Goal: Task Accomplishment & Management: Use online tool/utility

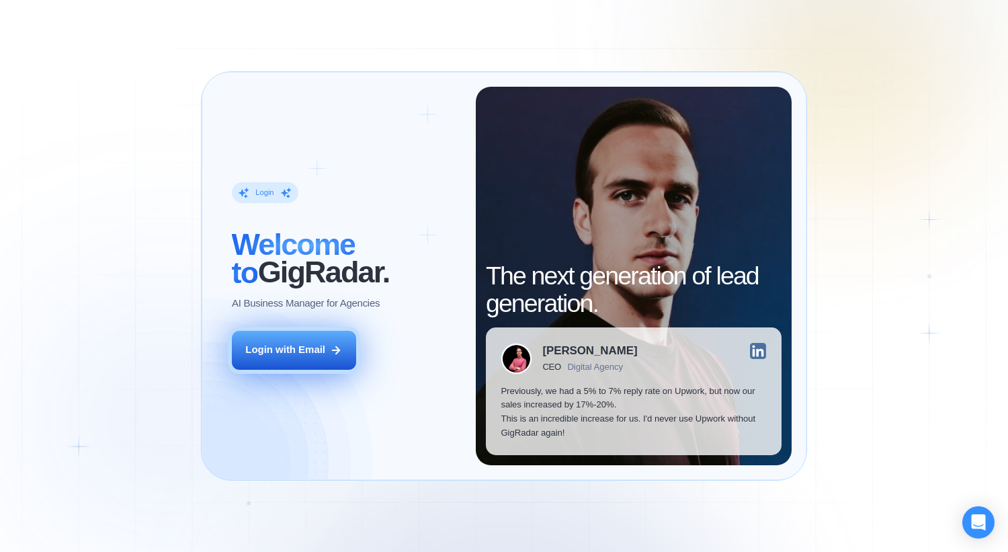
click at [256, 359] on button "Login with Email" at bounding box center [294, 350] width 125 height 39
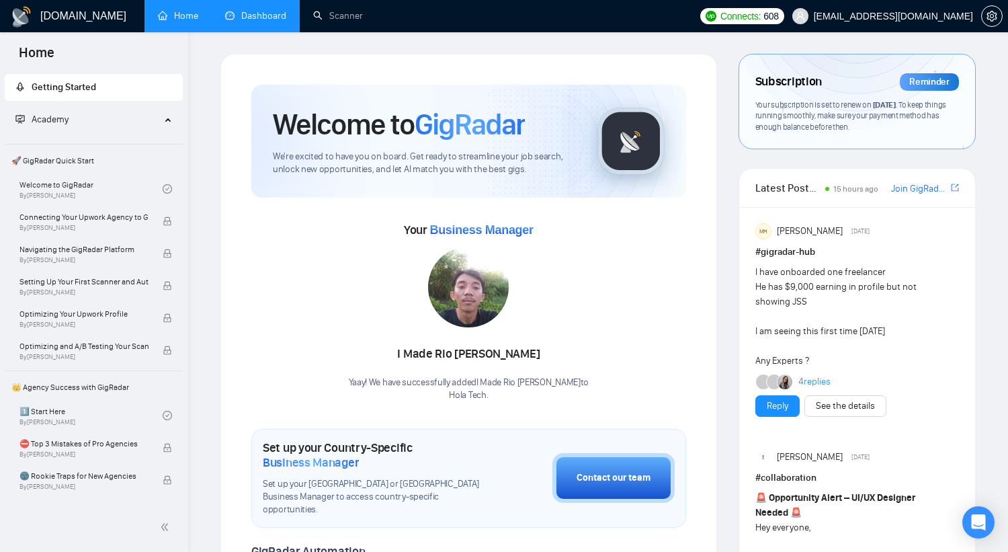
click at [237, 12] on link "Dashboard" at bounding box center [255, 15] width 61 height 11
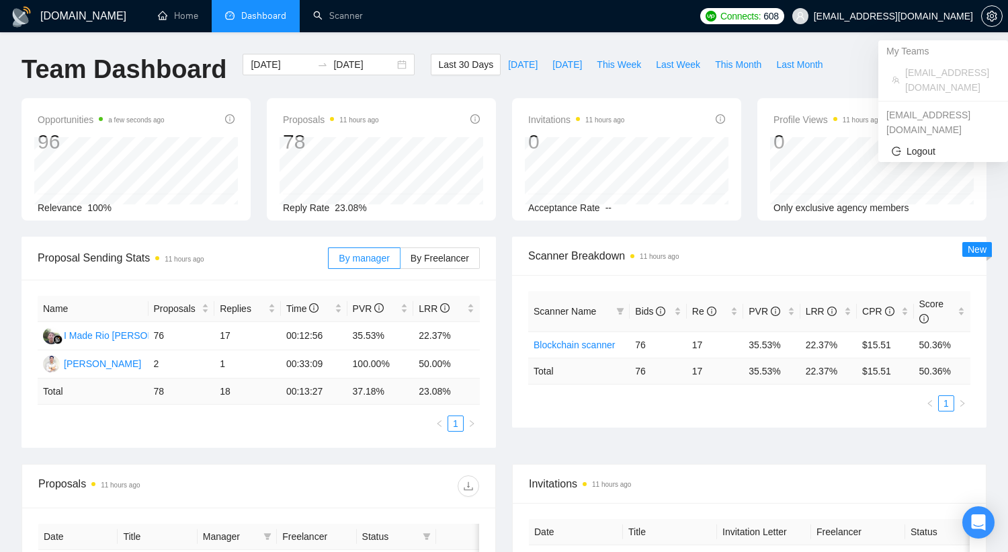
click at [961, 16] on span "[EMAIL_ADDRESS][DOMAIN_NAME]" at bounding box center [893, 16] width 159 height 0
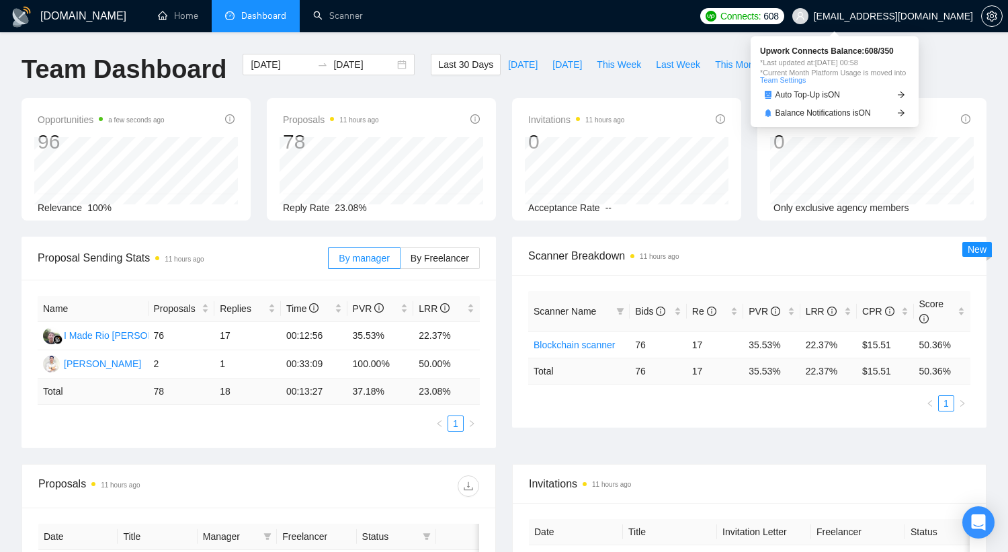
click at [761, 15] on span "Connects:" at bounding box center [741, 16] width 40 height 15
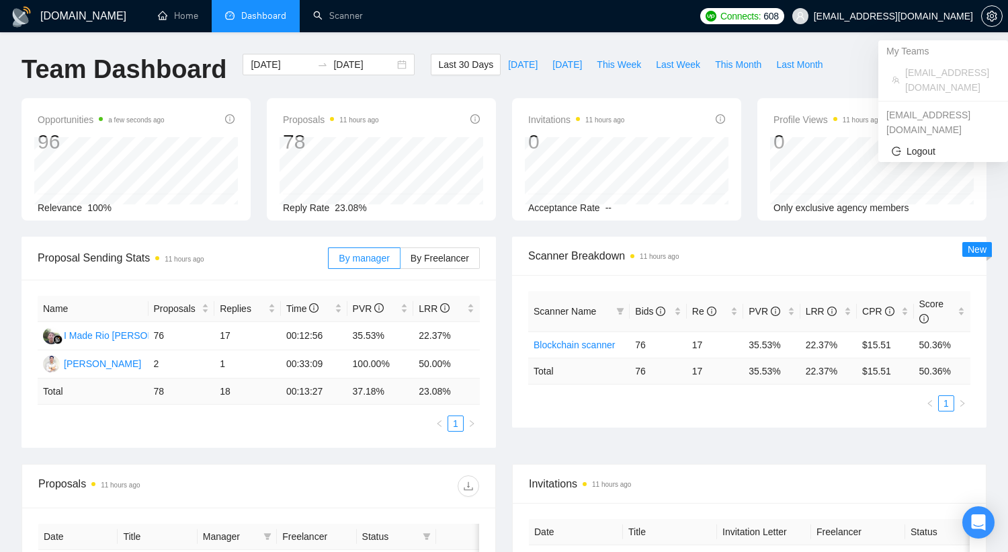
click at [924, 16] on span "[EMAIL_ADDRESS][DOMAIN_NAME]" at bounding box center [893, 16] width 159 height 0
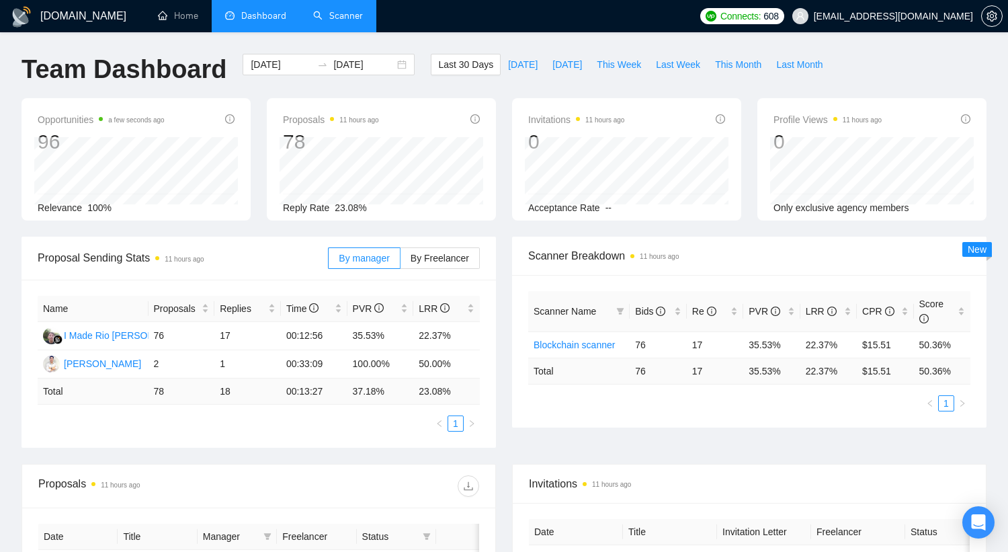
click at [353, 10] on link "Scanner" at bounding box center [338, 15] width 50 height 11
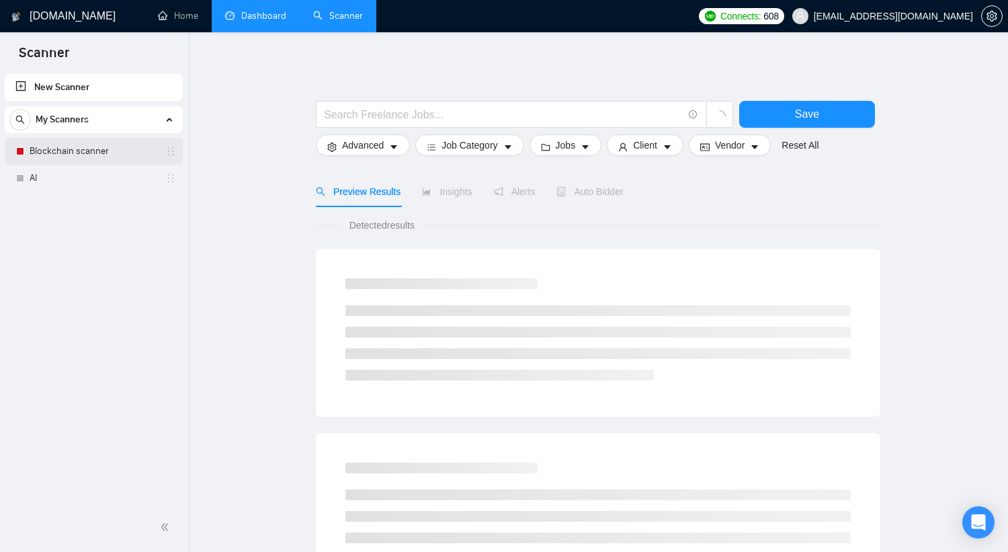
click at [93, 150] on link "Blockchain scanner" at bounding box center [94, 151] width 128 height 27
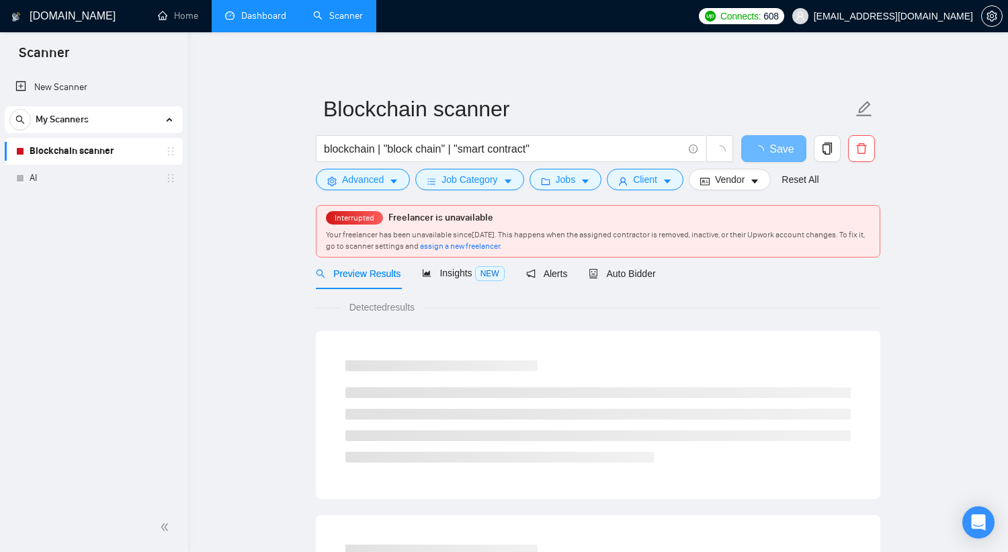
click at [440, 236] on span "Your freelancer has been unavailable since September 16, 2025 . This happens wh…" at bounding box center [595, 240] width 539 height 21
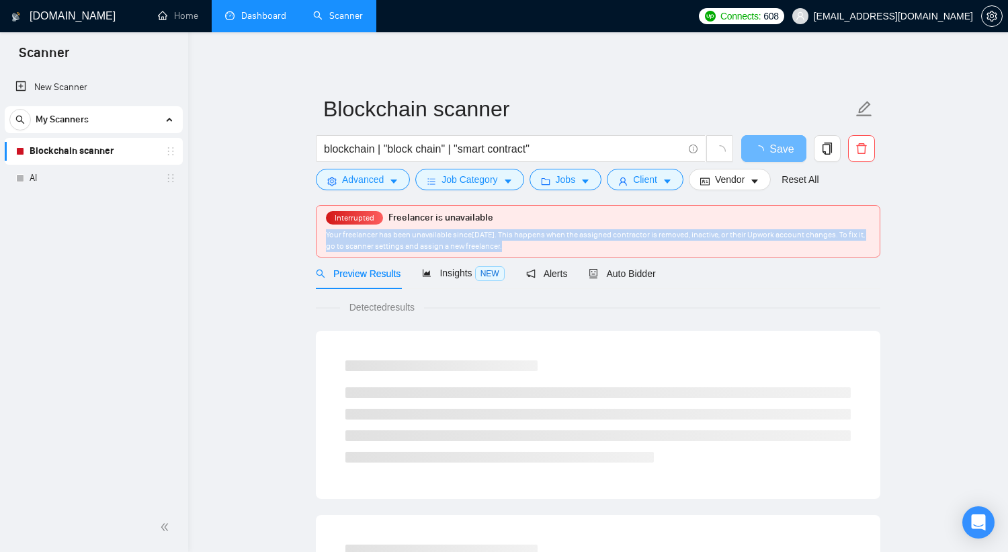
click at [440, 236] on span "Your freelancer has been unavailable since September 16, 2025 . This happens wh…" at bounding box center [595, 240] width 539 height 21
click at [431, 212] on div at bounding box center [431, 212] width 0 height 0
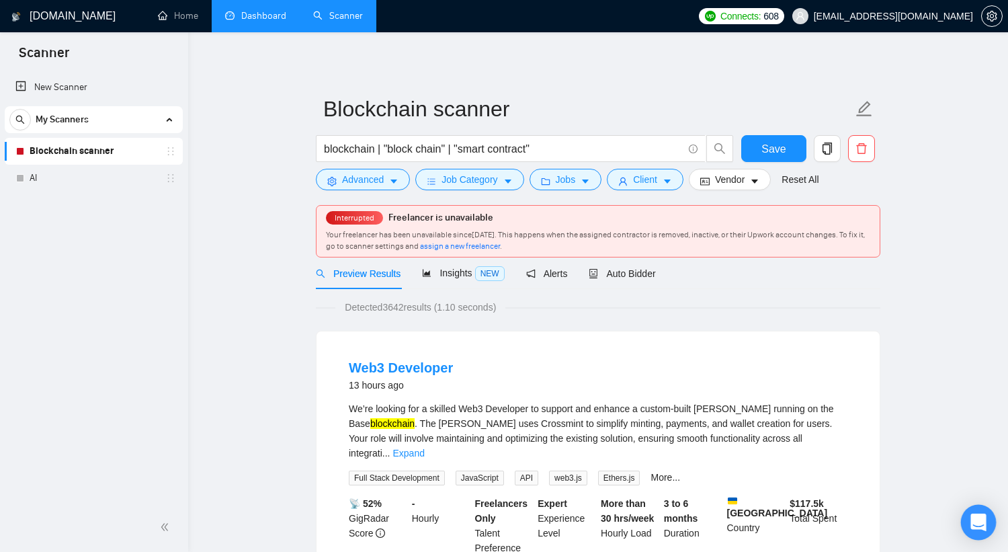
click at [978, 518] on icon "Open Intercom Messenger" at bounding box center [978, 522] width 15 height 17
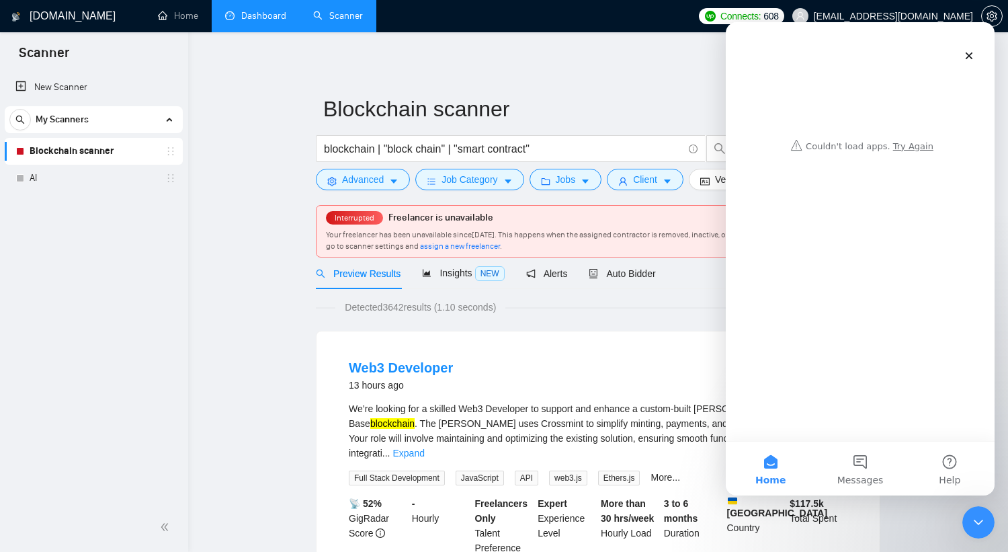
click at [500, 247] on span "assign a new freelancer" at bounding box center [460, 245] width 80 height 9
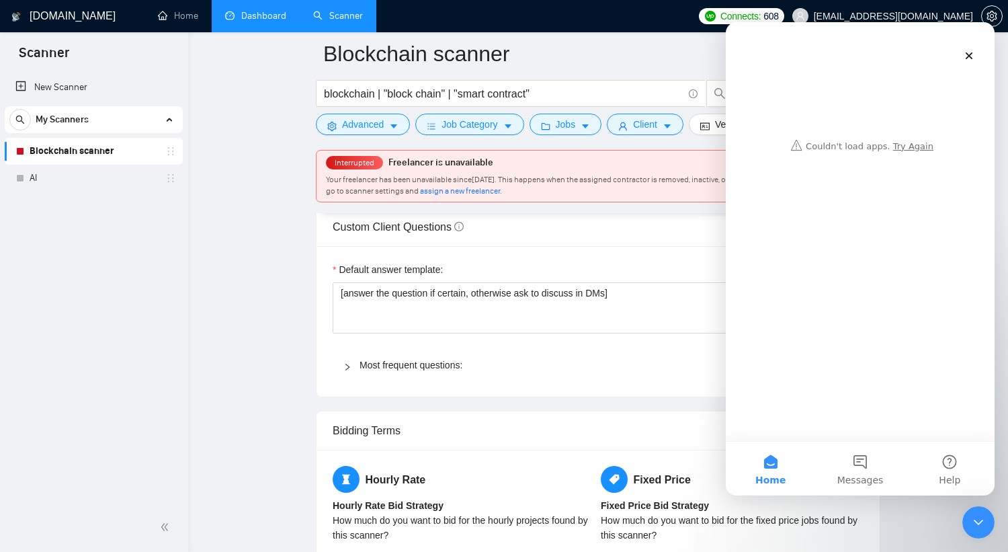
scroll to position [2126, 0]
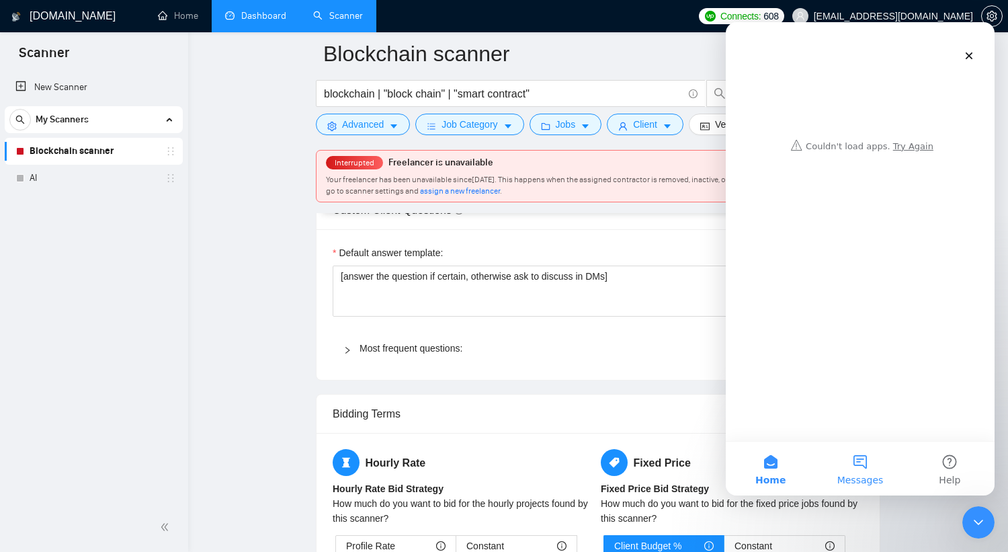
click at [859, 455] on button "Messages" at bounding box center [859, 469] width 89 height 54
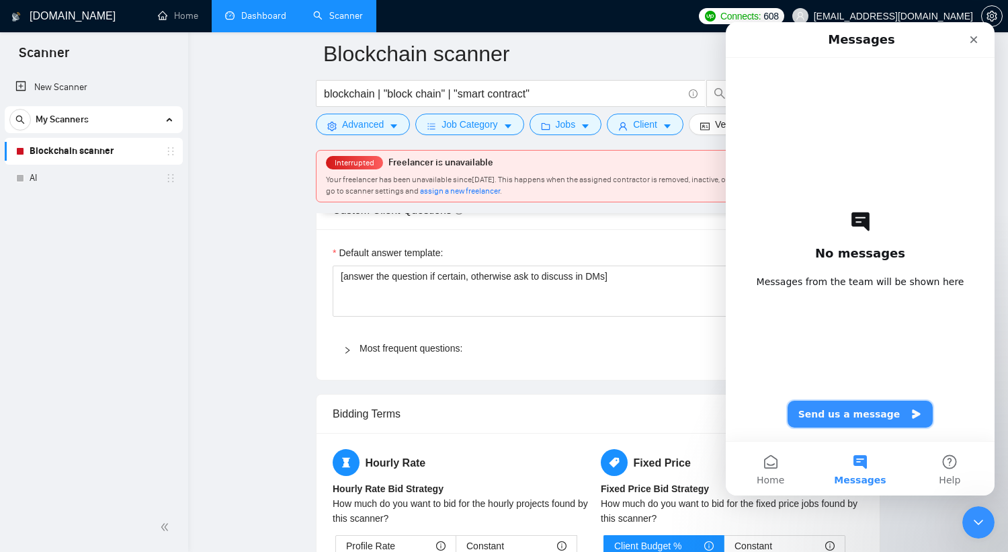
click at [838, 413] on button "Send us a message" at bounding box center [861, 414] width 146 height 27
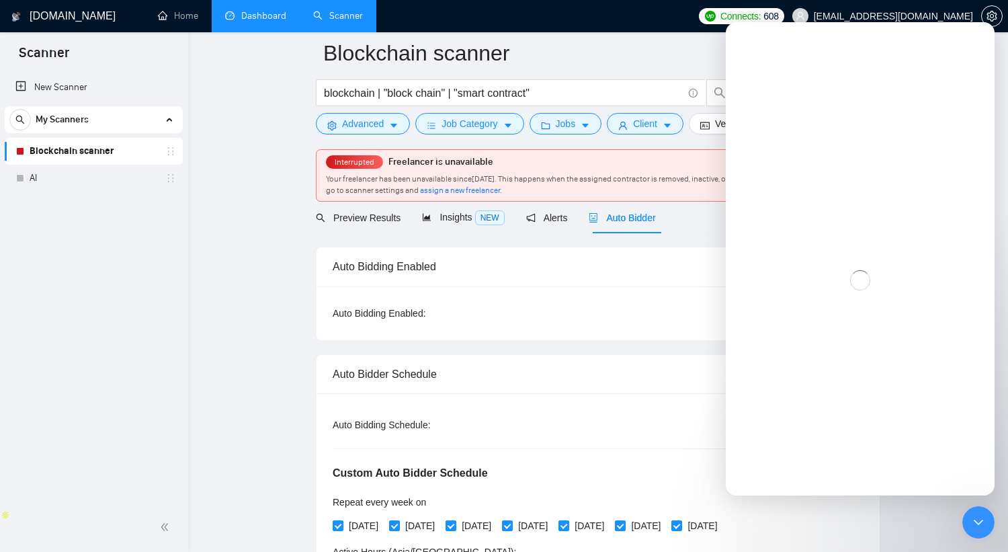
scroll to position [63, 0]
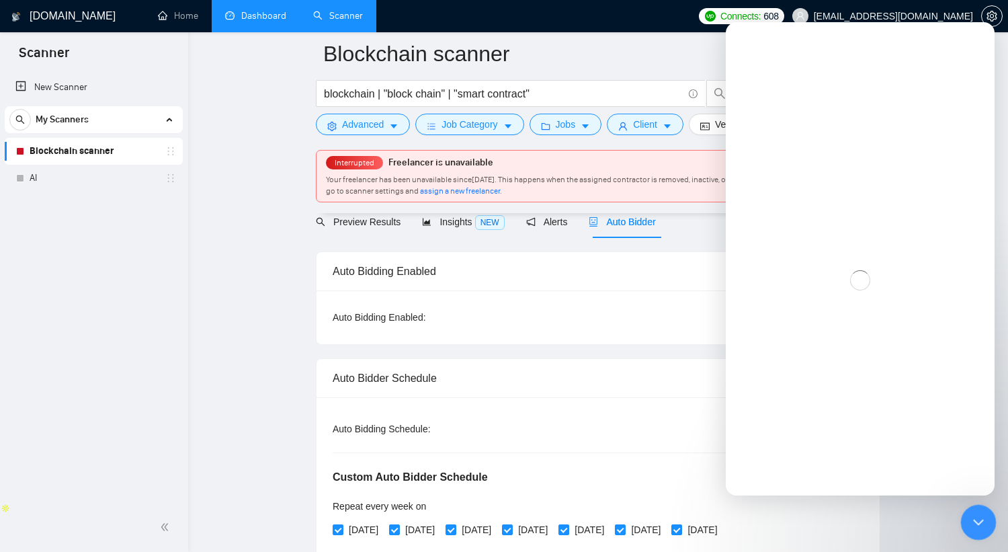
click at [973, 515] on icon "Close Intercom Messenger" at bounding box center [977, 520] width 16 height 16
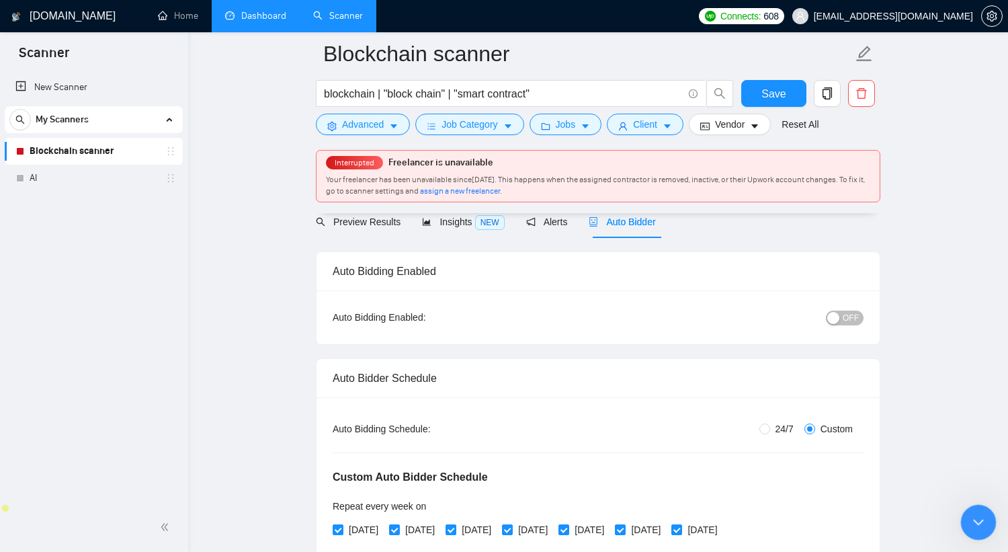
scroll to position [0, 0]
click at [974, 518] on icon "Open Intercom Messenger" at bounding box center [977, 520] width 22 height 22
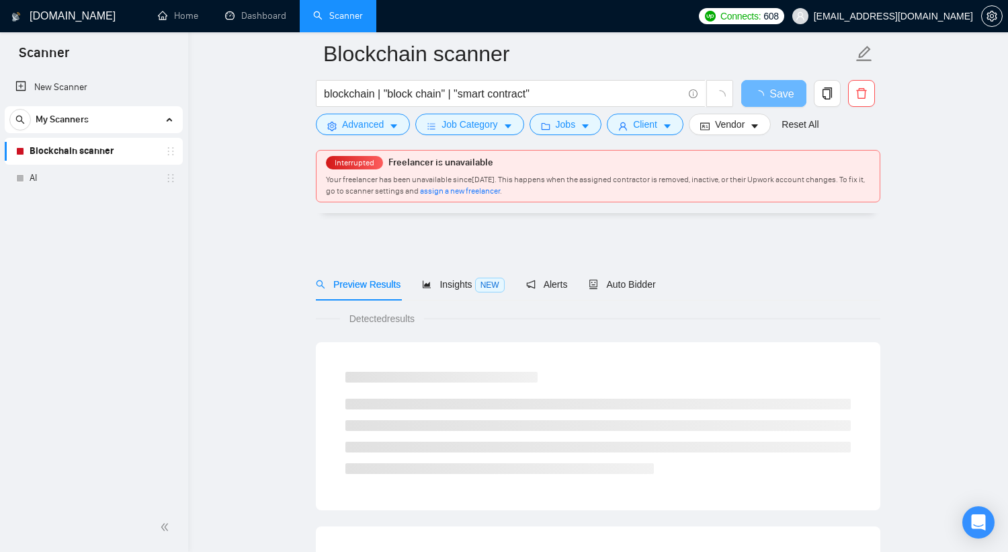
scroll to position [63, 0]
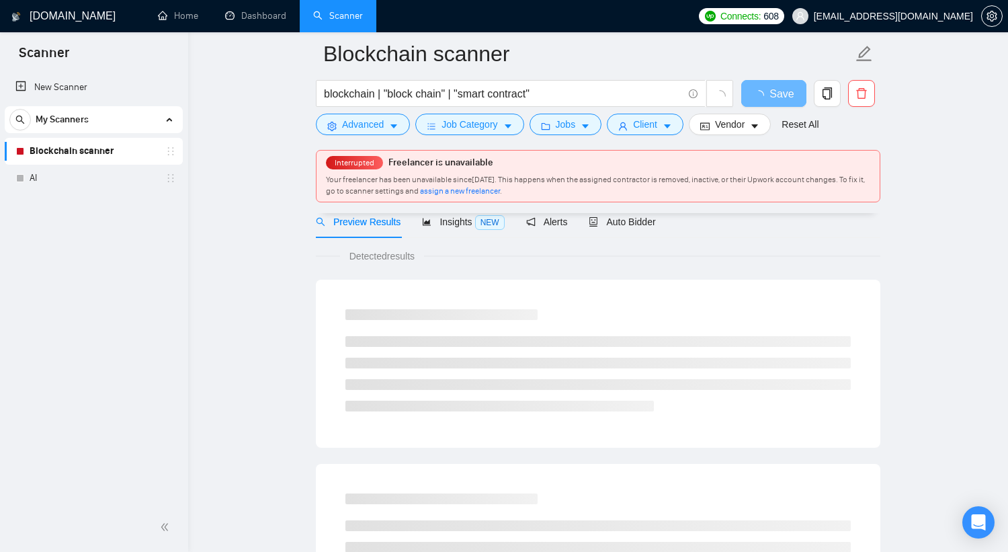
click at [500, 192] on span "assign a new freelancer" at bounding box center [460, 190] width 80 height 9
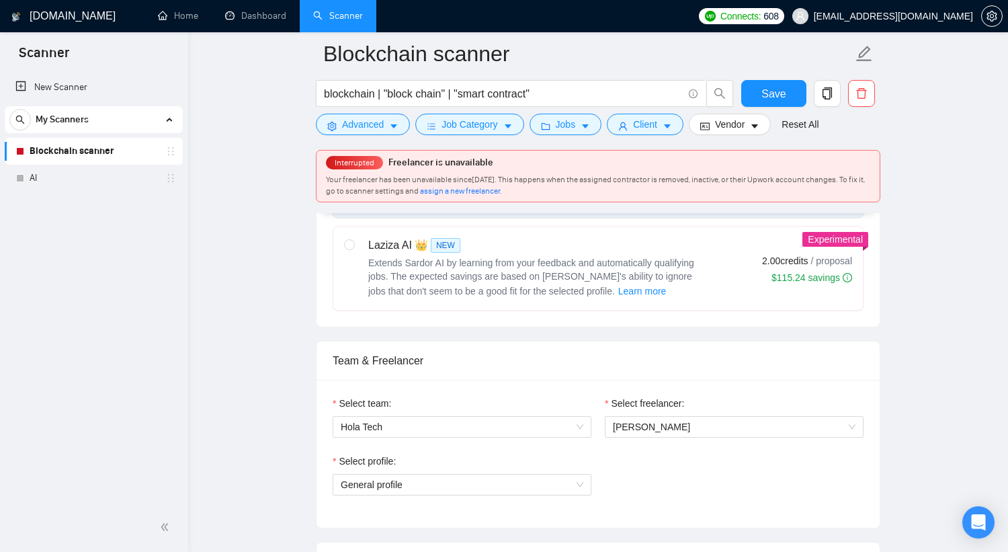
scroll to position [731, 0]
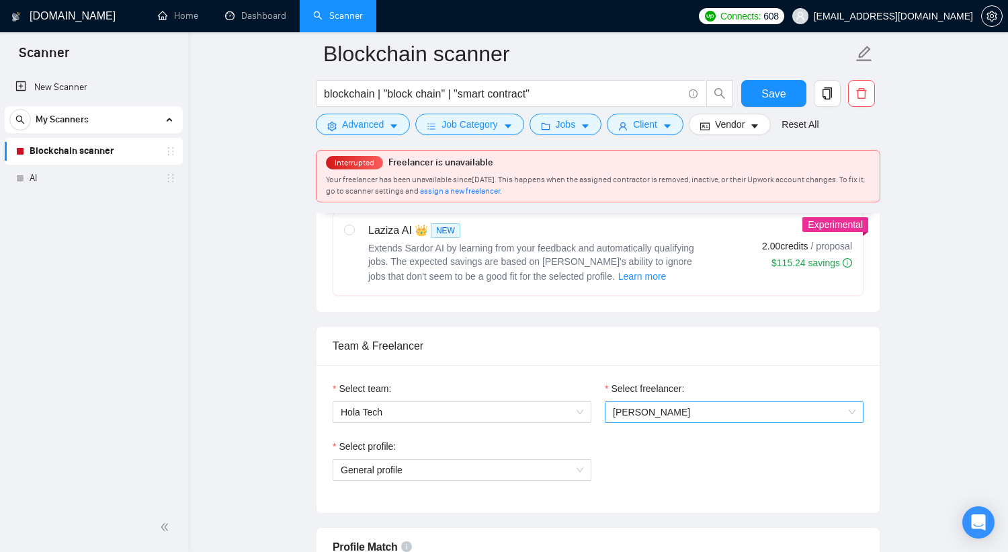
click at [692, 409] on span "Hoang Quan" at bounding box center [734, 412] width 243 height 20
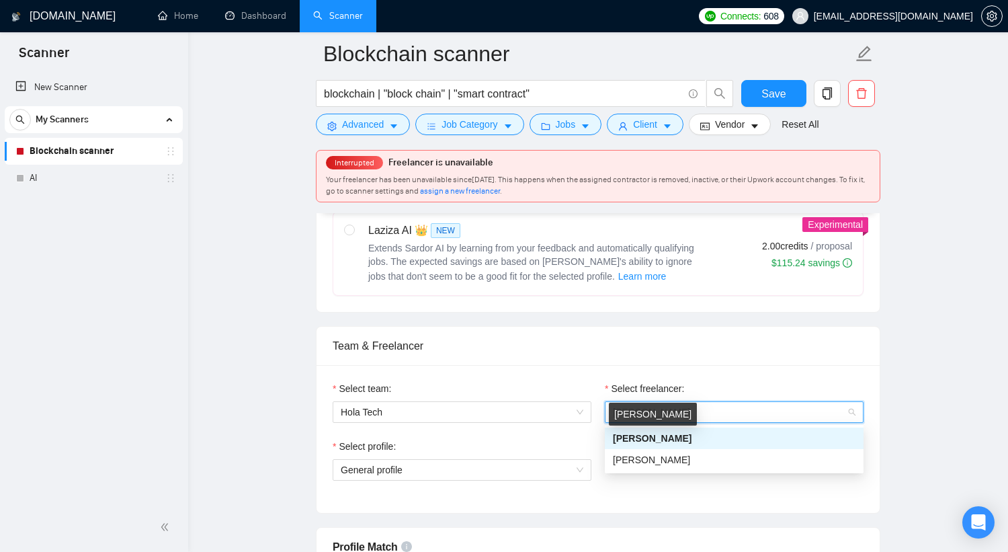
click at [661, 436] on span "Hoang Quan" at bounding box center [652, 438] width 79 height 11
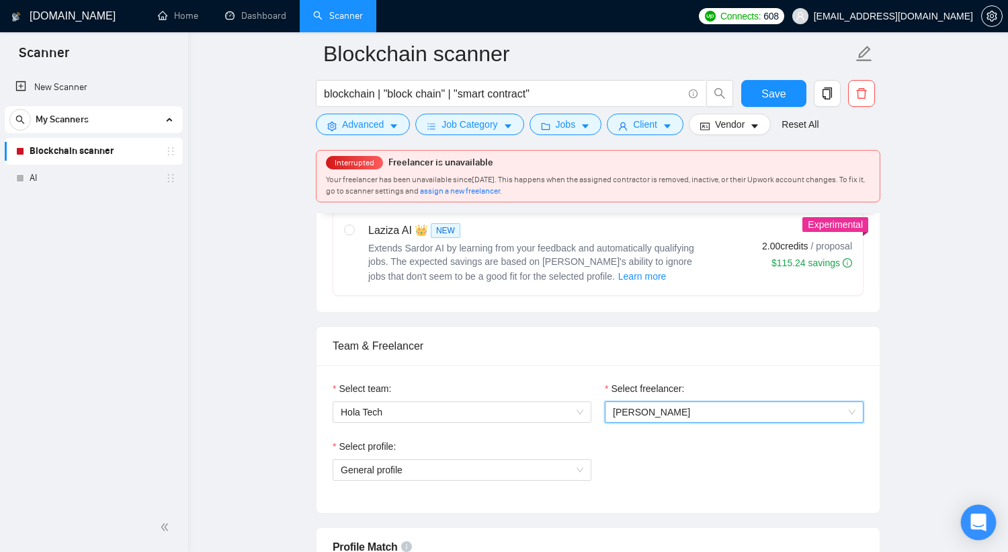
click at [985, 520] on icon "Open Intercom Messenger" at bounding box center [978, 522] width 17 height 17
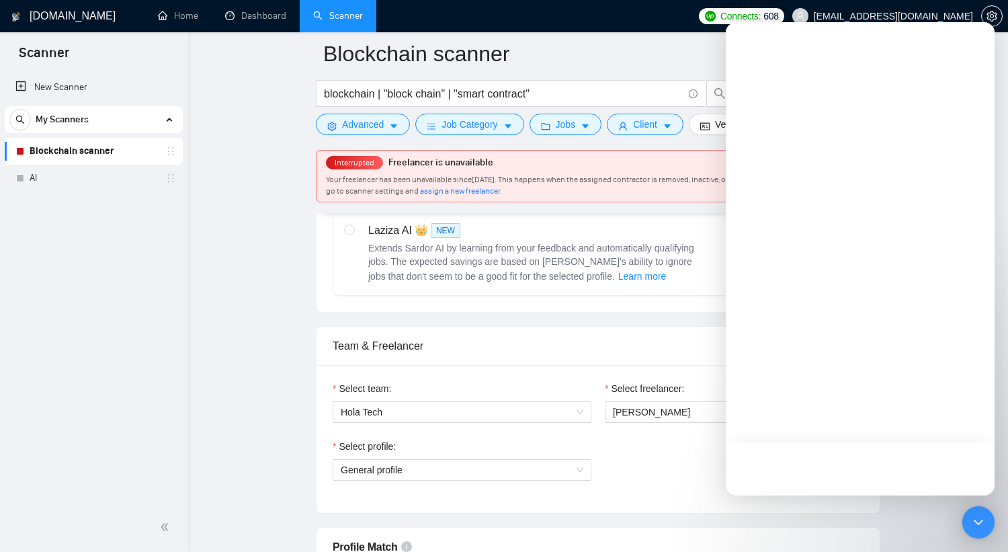
scroll to position [0, 0]
click at [860, 469] on button "Messages" at bounding box center [859, 469] width 89 height 54
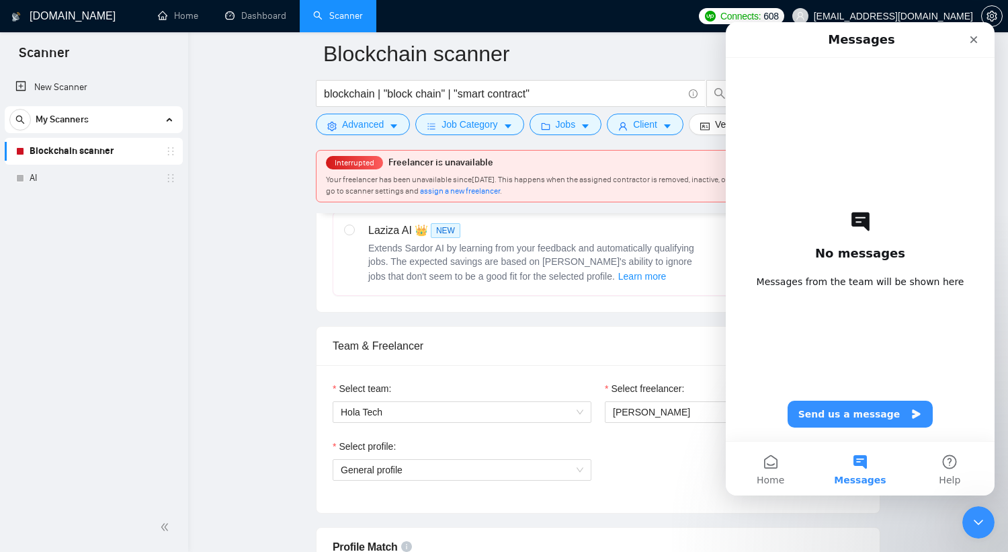
click at [881, 398] on div "No messages Messages from the team will be shown here Send us a message" at bounding box center [860, 249] width 222 height 383
click at [771, 464] on button "Home" at bounding box center [770, 469] width 89 height 54
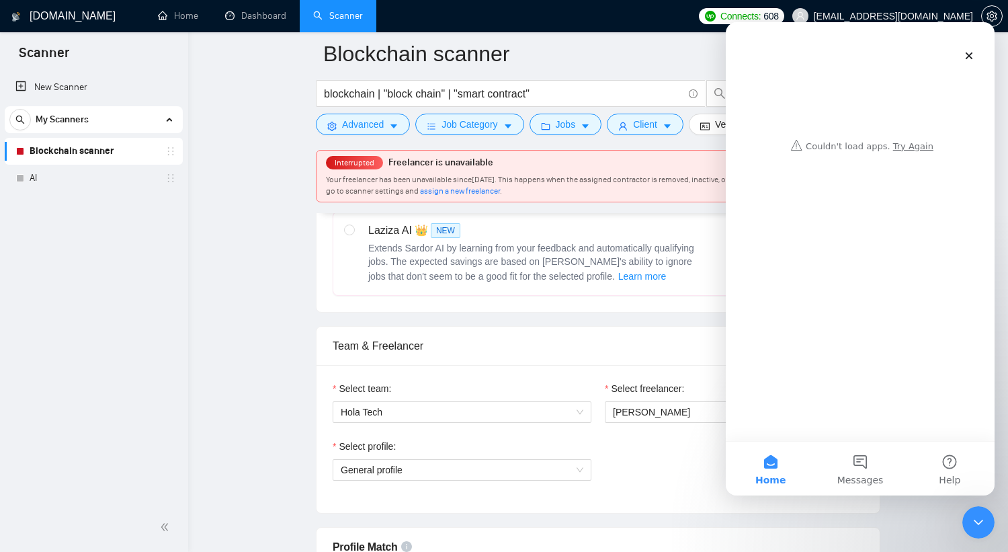
click at [909, 151] on div "Intercom messenger" at bounding box center [860, 90] width 242 height 136
click at [909, 146] on div "Intercom messenger" at bounding box center [860, 90] width 242 height 136
click at [860, 463] on button "Messages" at bounding box center [859, 469] width 89 height 54
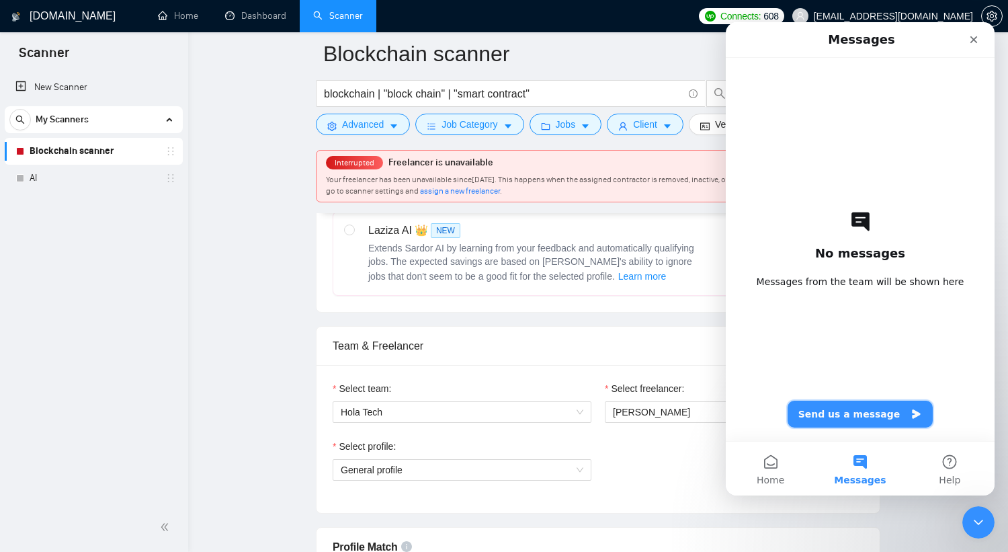
click at [873, 412] on button "Send us a message" at bounding box center [861, 414] width 146 height 27
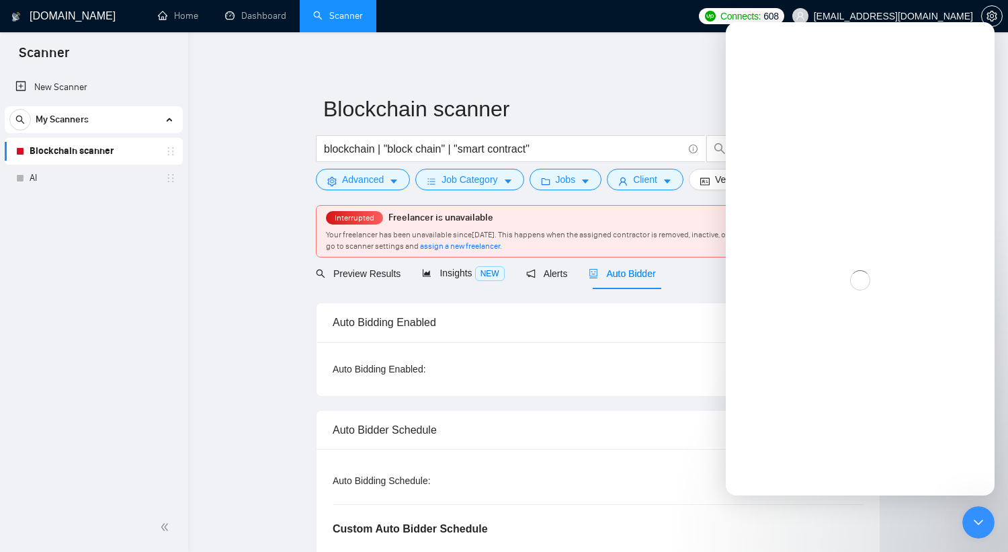
click at [671, 412] on div "Auto Bidder Schedule" at bounding box center [598, 430] width 531 height 38
click at [190, 13] on link "Home" at bounding box center [178, 15] width 40 height 11
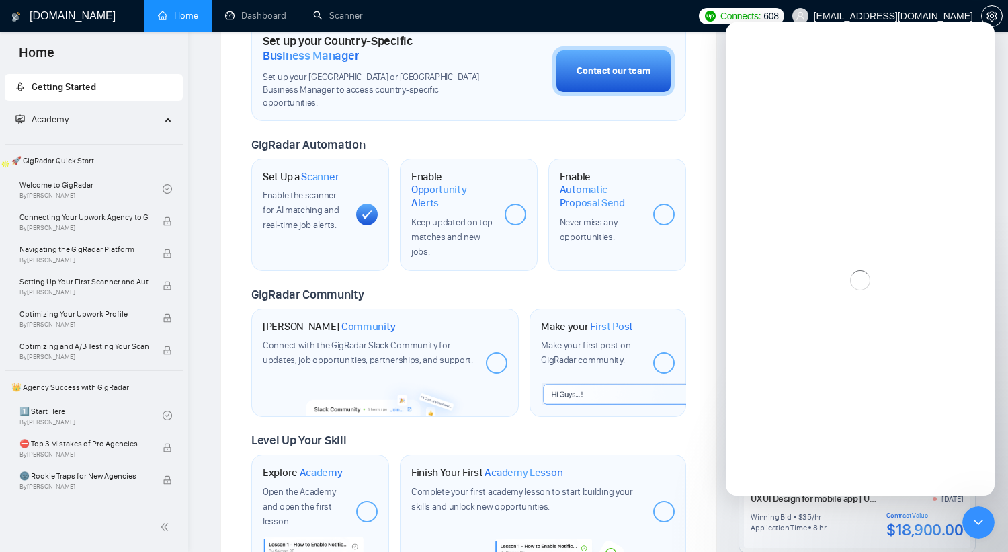
scroll to position [553, 0]
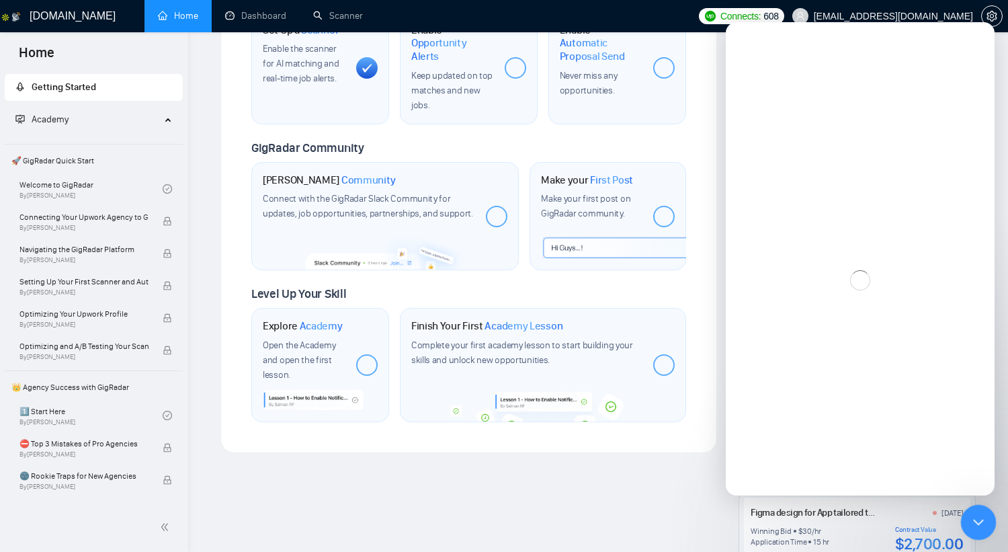
click at [969, 524] on icon "Close Intercom Messenger" at bounding box center [977, 520] width 16 height 16
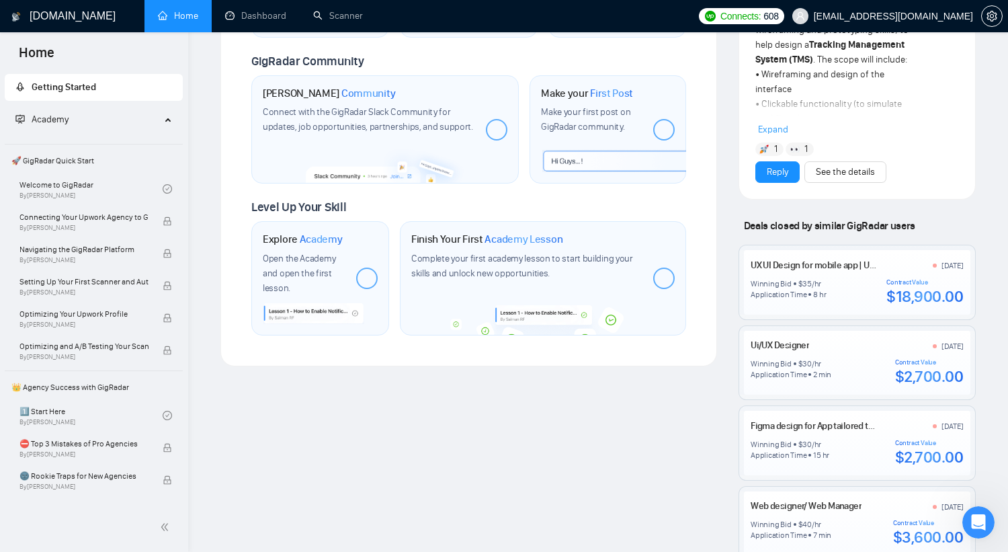
scroll to position [721, 0]
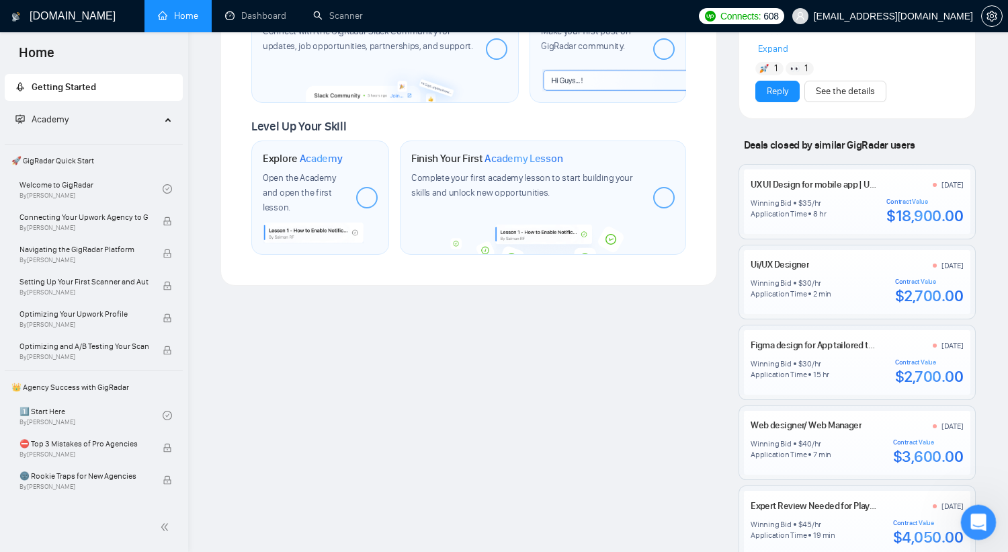
click at [985, 520] on icon "Open Intercom Messenger" at bounding box center [977, 520] width 22 height 22
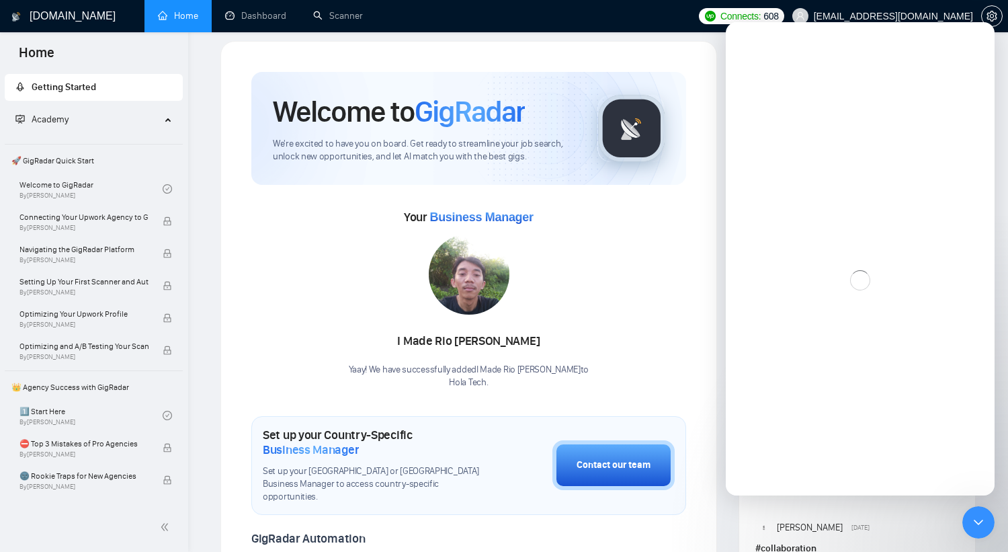
scroll to position [0, 0]
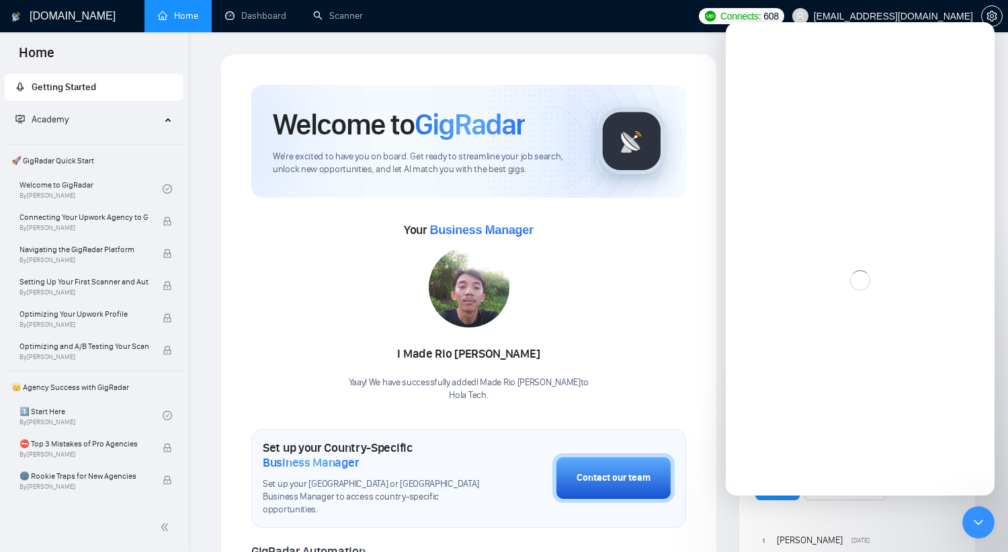
click at [921, 84] on div "Intercom messenger" at bounding box center [860, 280] width 269 height 430
click at [921, 83] on div "Intercom messenger" at bounding box center [860, 280] width 269 height 430
click at [973, 520] on icon "Close Intercom Messenger" at bounding box center [977, 520] width 16 height 16
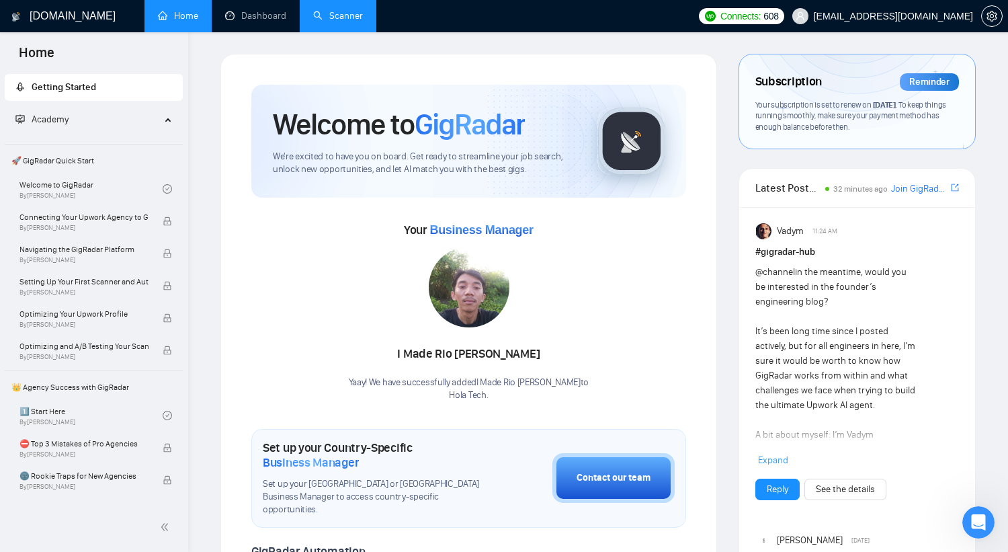
click at [339, 19] on link "Scanner" at bounding box center [338, 15] width 50 height 11
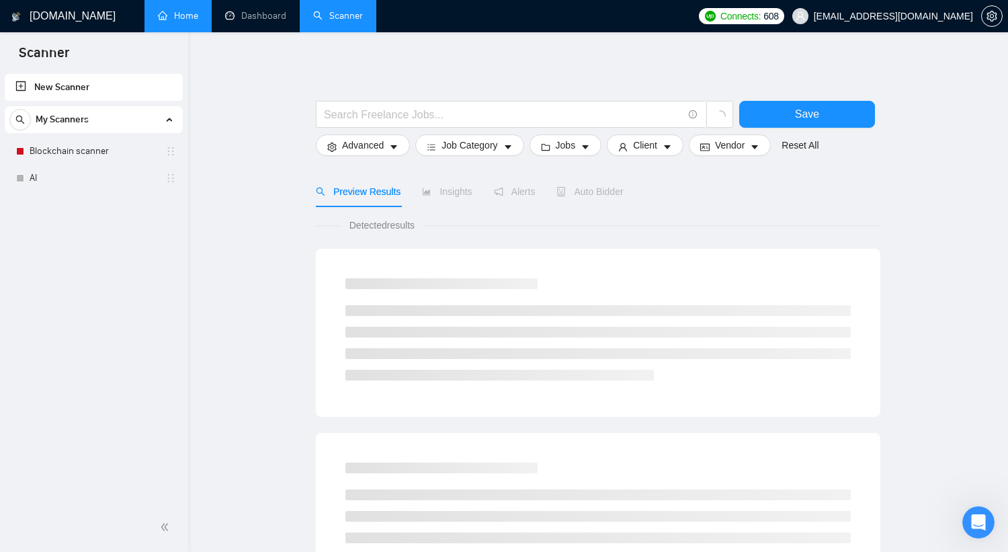
scroll to position [31, 0]
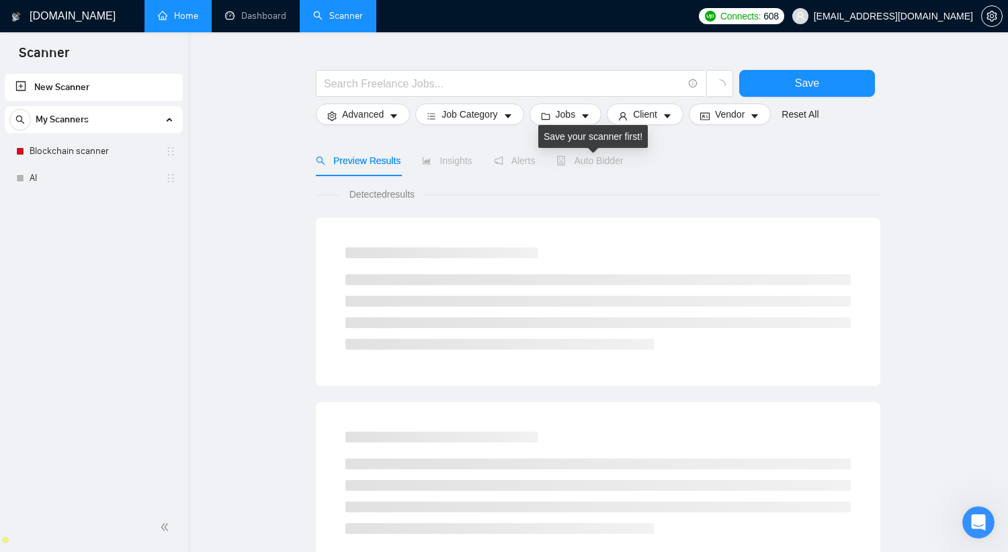
click at [598, 158] on span "Auto Bidder" at bounding box center [590, 160] width 67 height 11
click at [57, 150] on link "Blockchain scanner" at bounding box center [94, 151] width 128 height 27
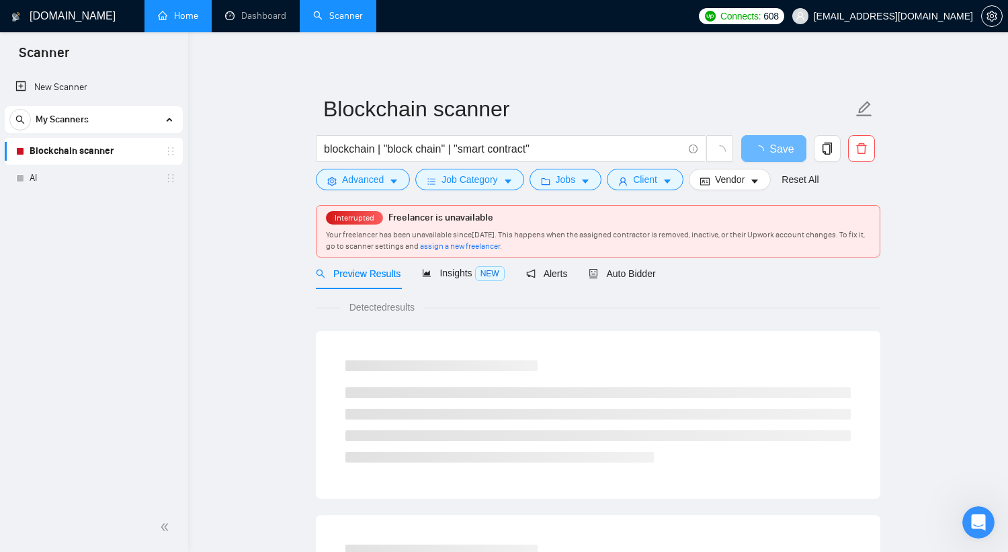
click at [498, 245] on span "assign a new freelancer" at bounding box center [460, 245] width 80 height 9
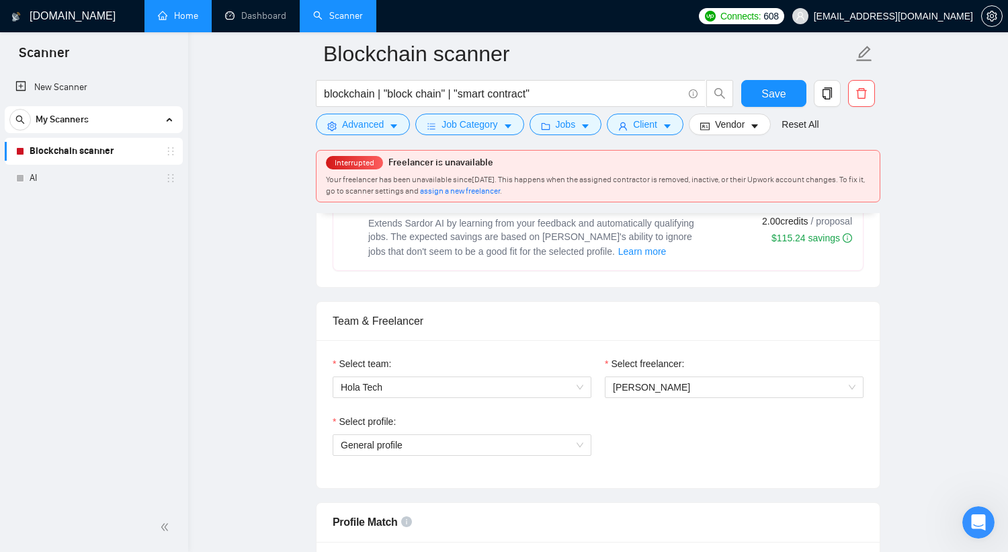
scroll to position [758, 0]
click at [571, 385] on span "Hola Tech" at bounding box center [462, 386] width 243 height 20
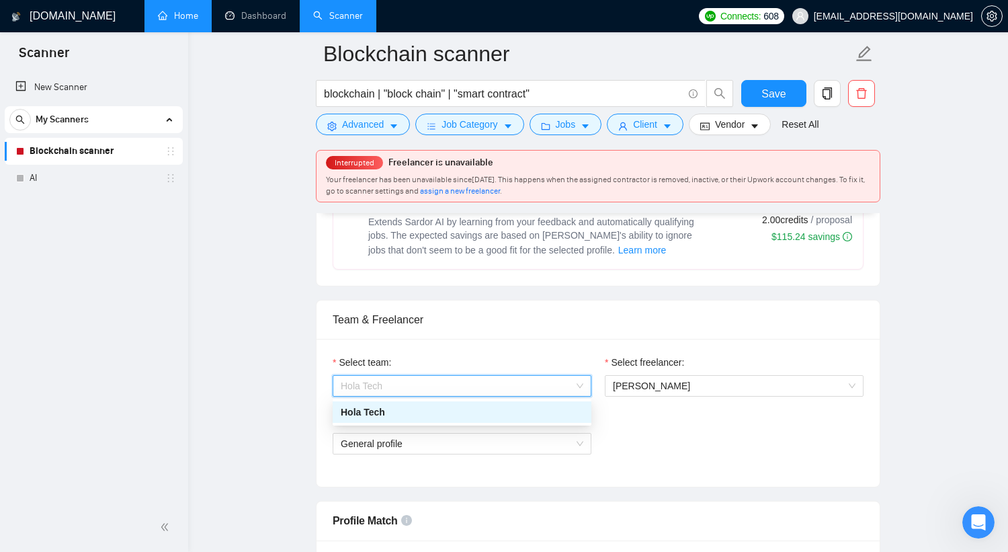
click at [571, 385] on span "Hola Tech" at bounding box center [462, 386] width 243 height 20
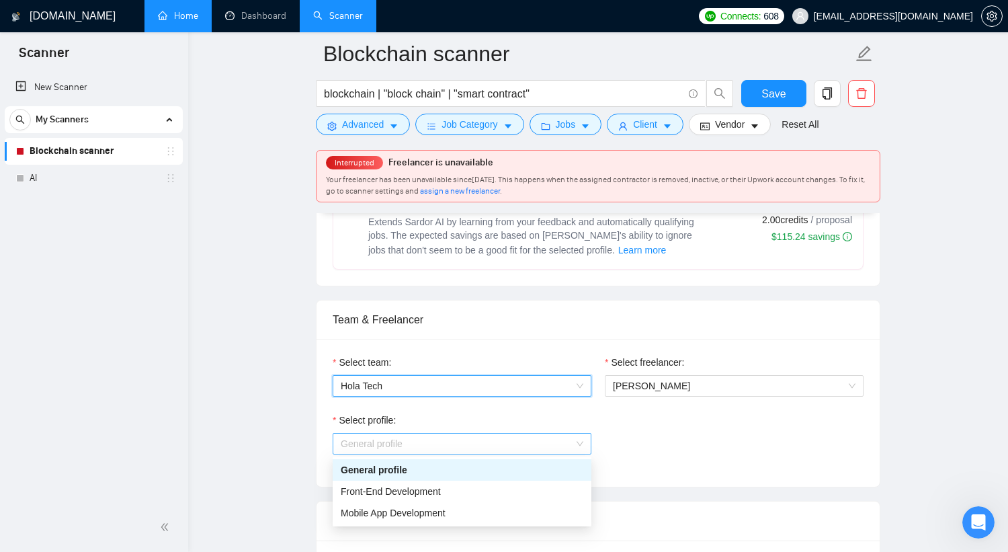
click at [550, 446] on span "General profile" at bounding box center [462, 444] width 243 height 20
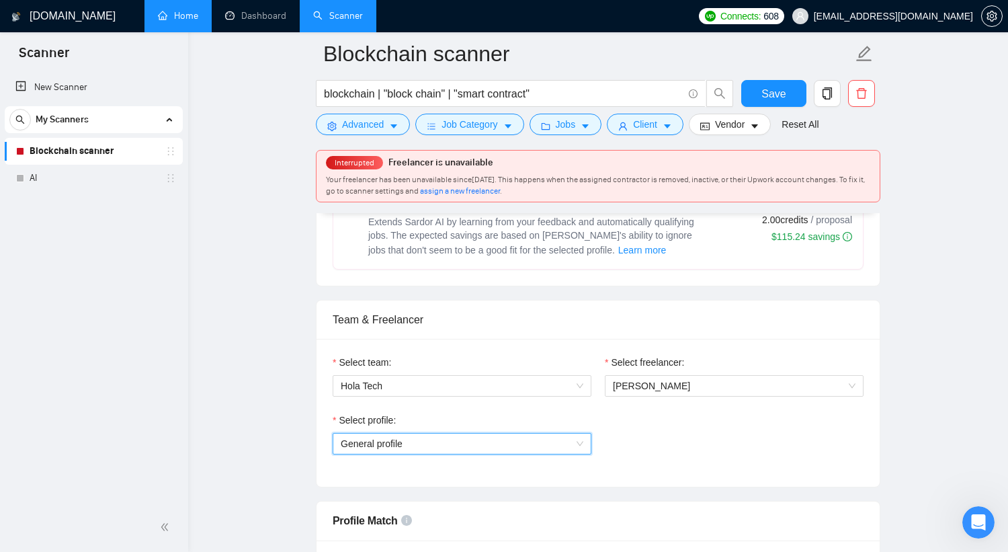
click at [550, 446] on span "General profile" at bounding box center [462, 444] width 243 height 20
click at [690, 382] on span "Hoang Quan" at bounding box center [734, 386] width 243 height 20
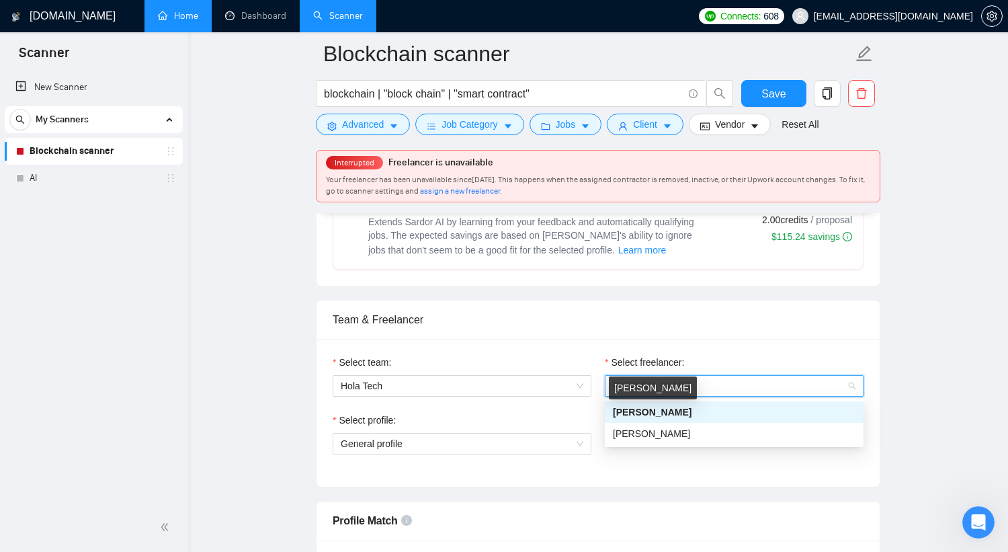
click at [661, 411] on span "Hoang Quan" at bounding box center [652, 412] width 79 height 11
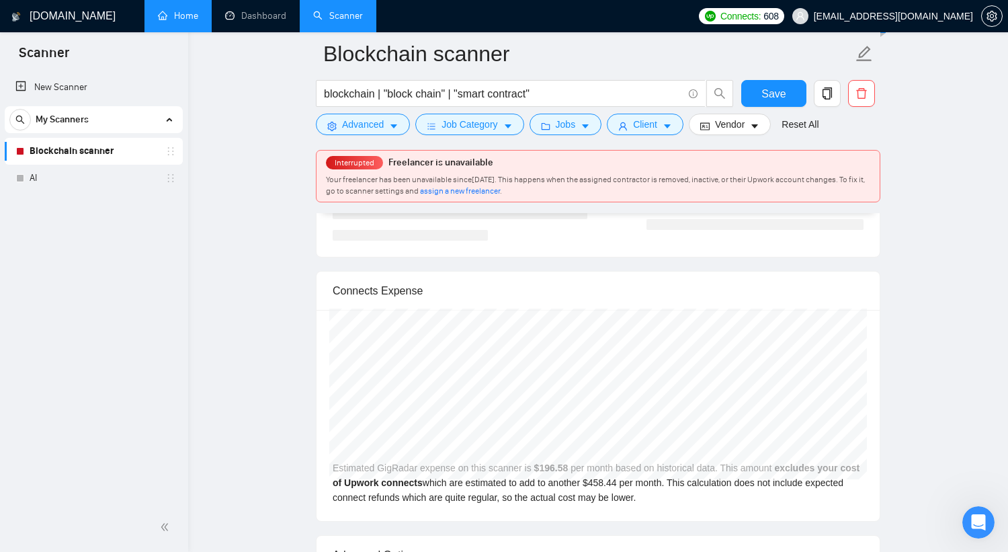
scroll to position [3127, 0]
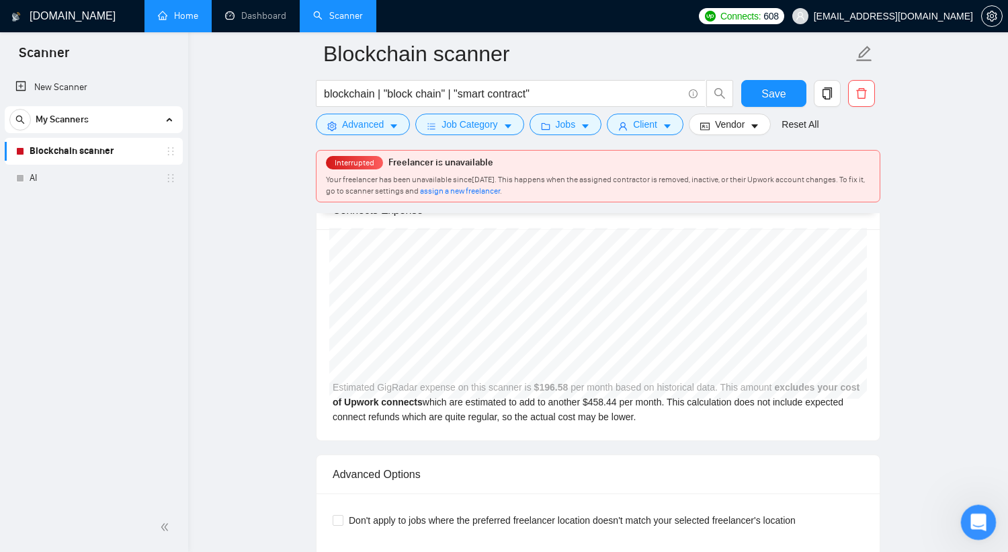
click at [993, 516] on html at bounding box center [977, 520] width 32 height 32
click at [987, 516] on div "Open Intercom Messenger" at bounding box center [976, 520] width 44 height 44
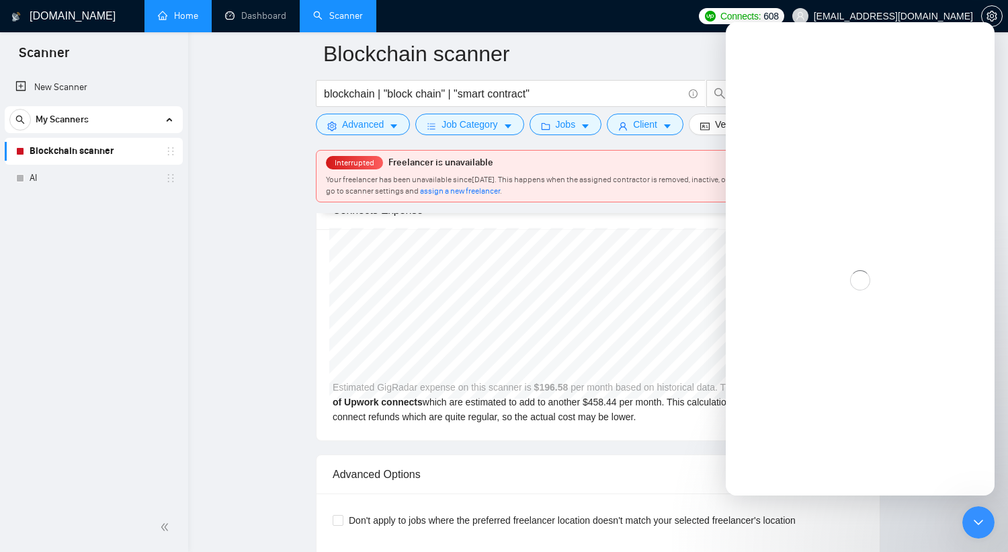
click at [60, 22] on h1 "[DOMAIN_NAME]" at bounding box center [73, 16] width 86 height 32
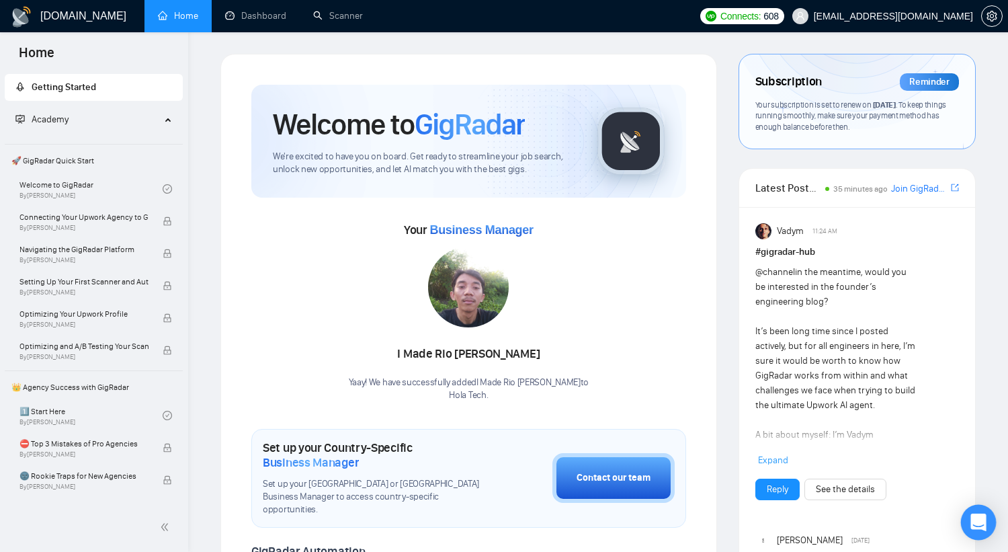
click at [981, 522] on icon "Open Intercom Messenger" at bounding box center [978, 522] width 15 height 17
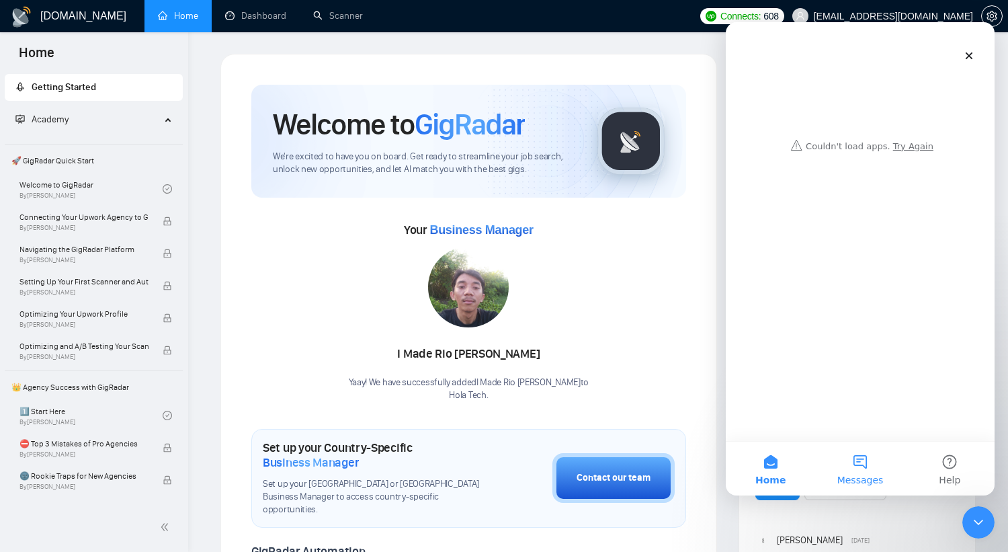
click at [861, 468] on button "Messages" at bounding box center [859, 469] width 89 height 54
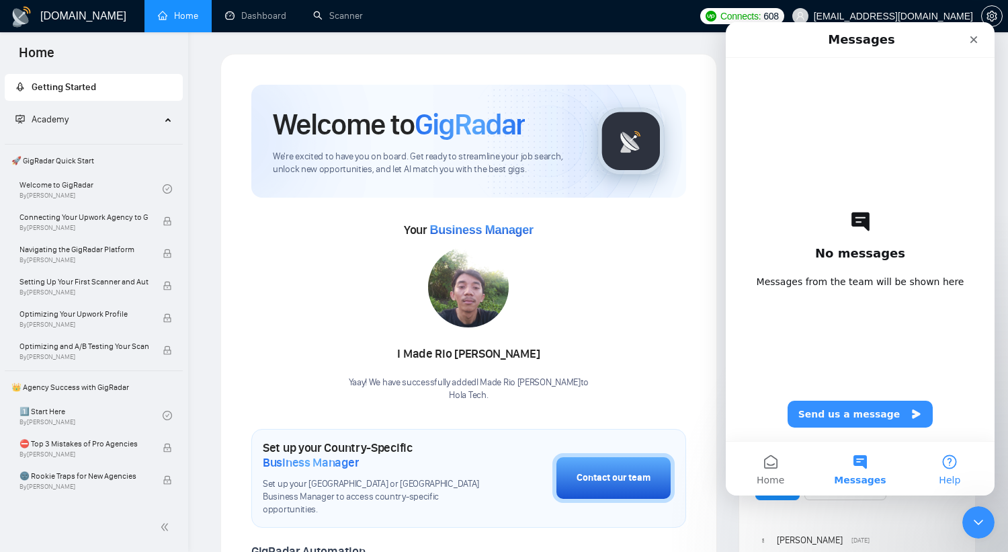
click at [934, 462] on button "Help" at bounding box center [949, 469] width 89 height 54
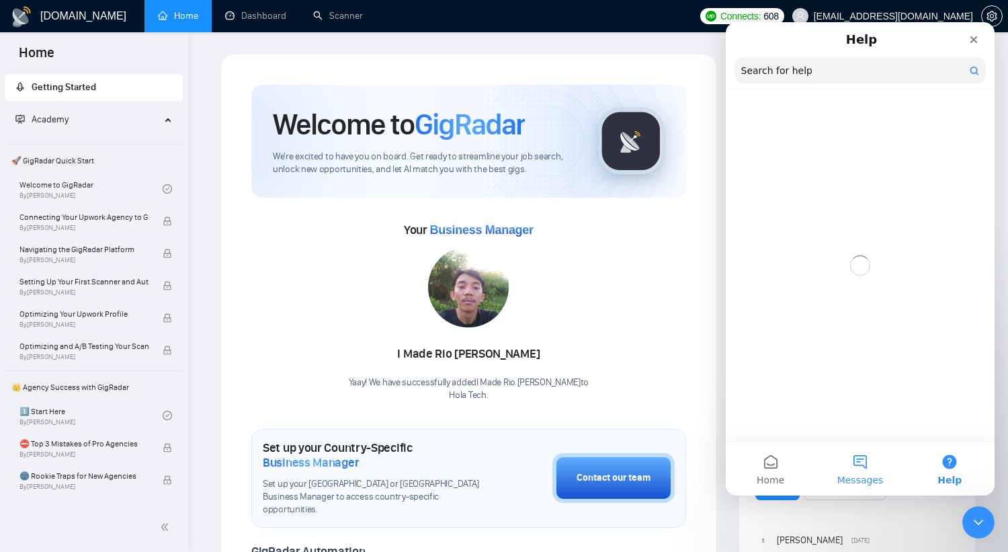
click at [858, 470] on button "Messages" at bounding box center [859, 469] width 89 height 54
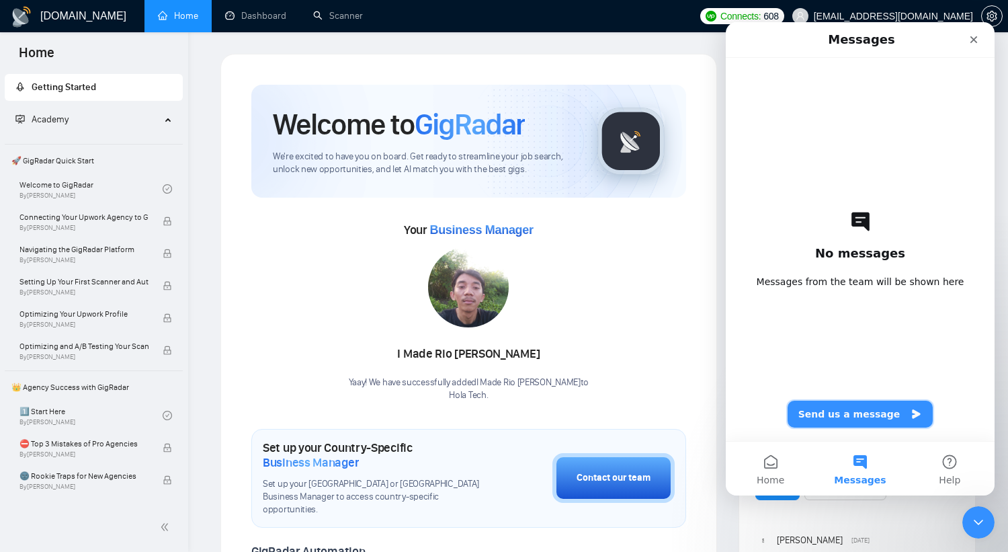
click at [853, 423] on button "Send us a message" at bounding box center [861, 414] width 146 height 27
